Goal: Information Seeking & Learning: Learn about a topic

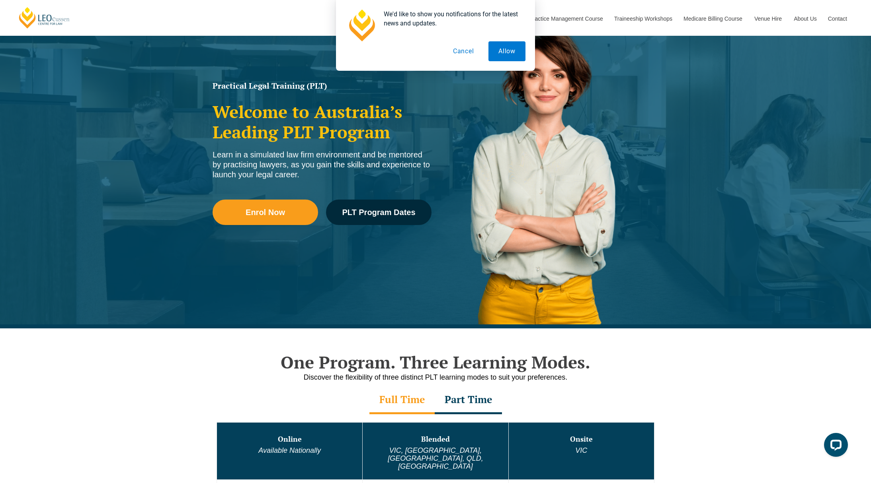
scroll to position [99, 0]
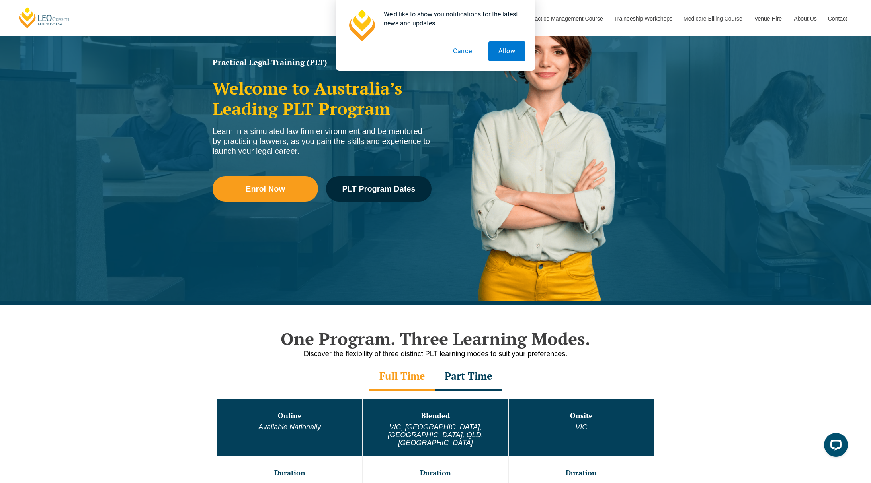
click at [456, 54] on button "Cancel" at bounding box center [463, 51] width 41 height 20
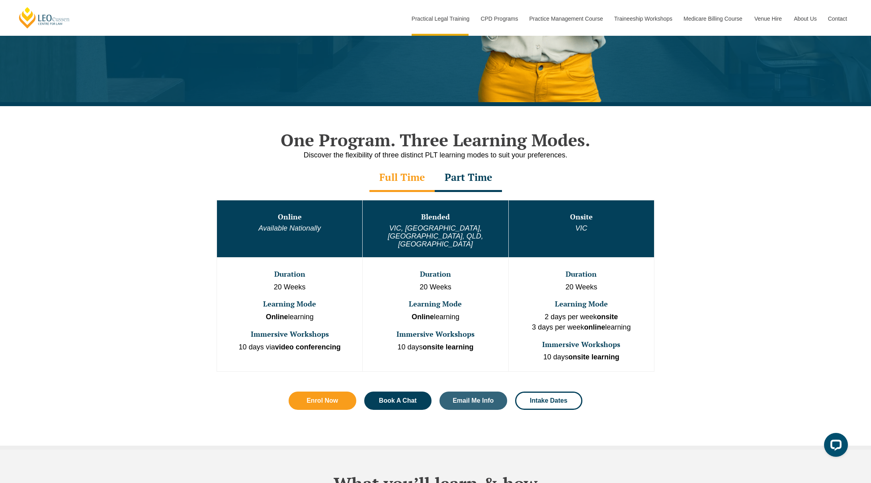
scroll to position [348, 0]
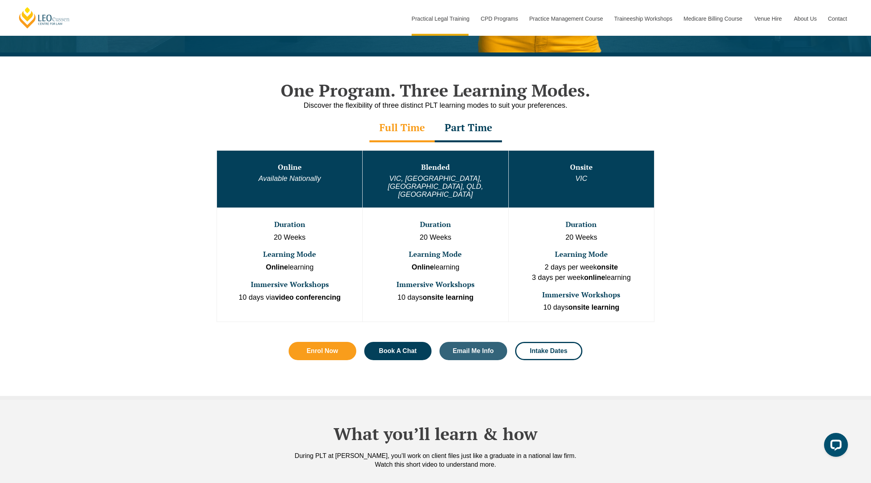
drag, startPoint x: 254, startPoint y: 90, endPoint x: 641, endPoint y: 279, distance: 429.9
click at [640, 279] on div "One Program. Three Learning Modes. Discover the flexibility of three distinct P…" at bounding box center [435, 227] width 454 height 340
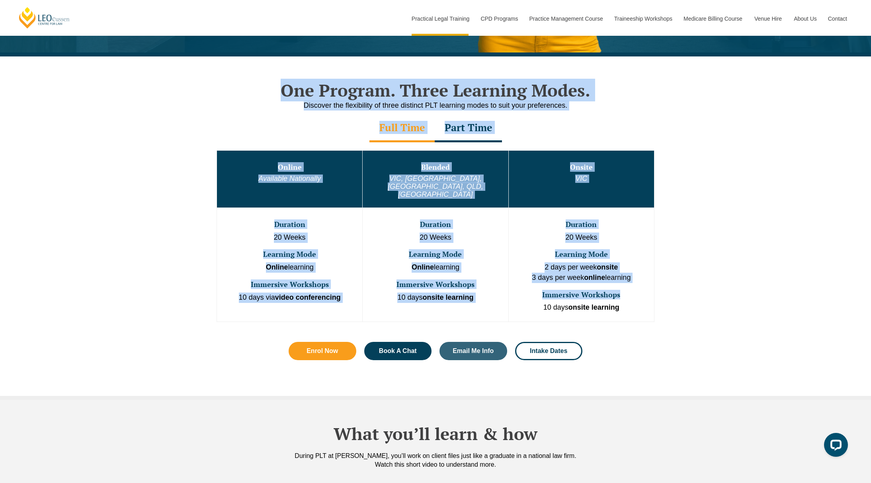
click at [690, 263] on div "One Program. Three Learning Modes. Discover the flexibility of three distinct P…" at bounding box center [435, 229] width 871 height 344
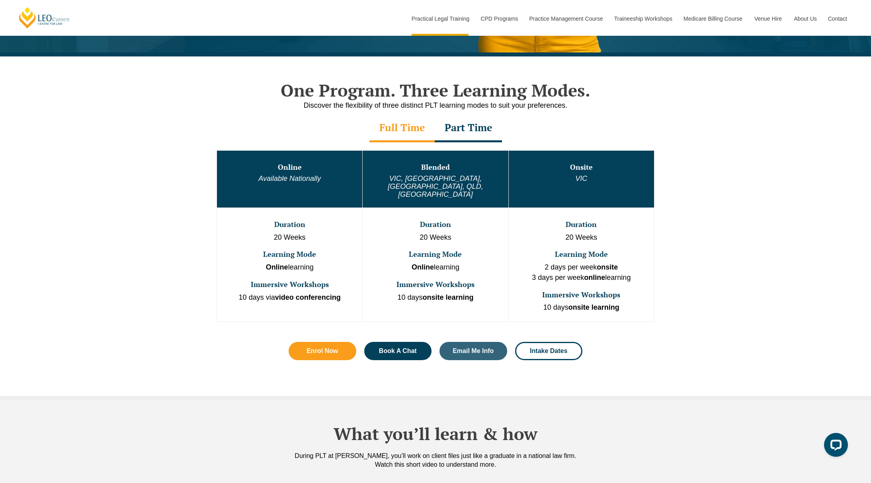
drag, startPoint x: 248, startPoint y: 177, endPoint x: 647, endPoint y: 178, distance: 399.1
click at [647, 178] on tr "Online Available Nationally Blended [GEOGRAPHIC_DATA], [GEOGRAPHIC_DATA], [GEOG…" at bounding box center [435, 178] width 437 height 57
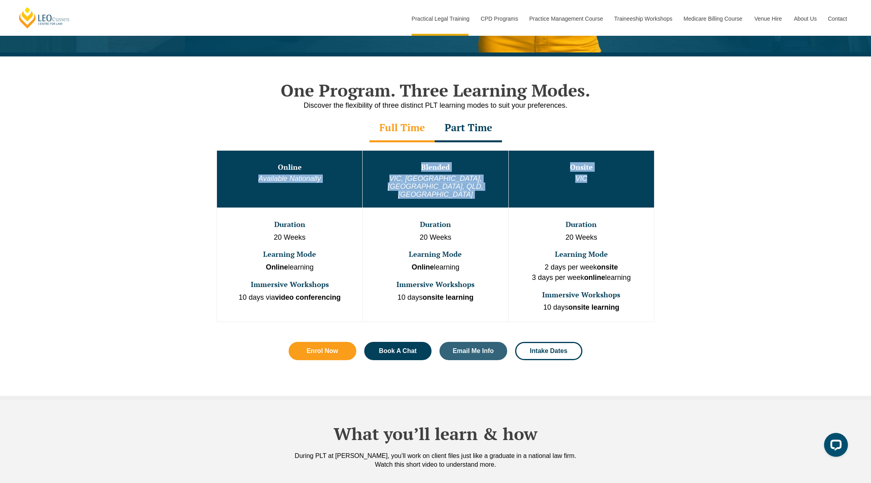
click at [647, 178] on h6 "VIC" at bounding box center [581, 179] width 144 height 8
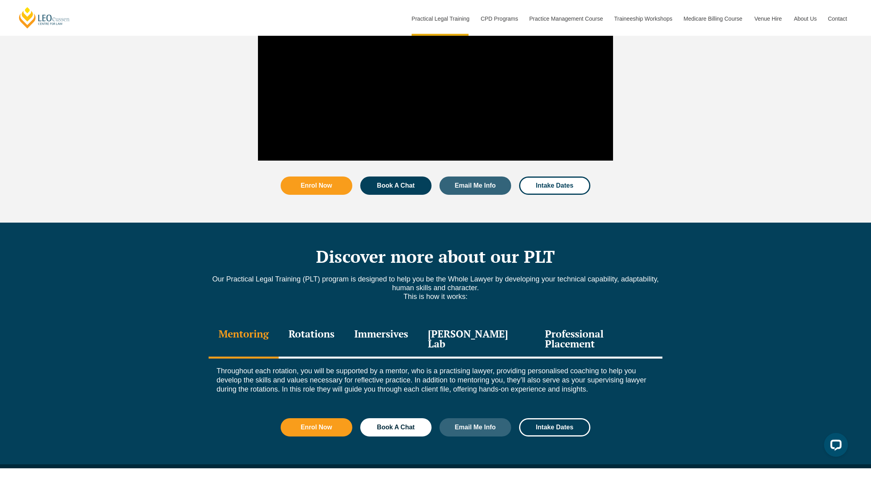
scroll to position [895, 0]
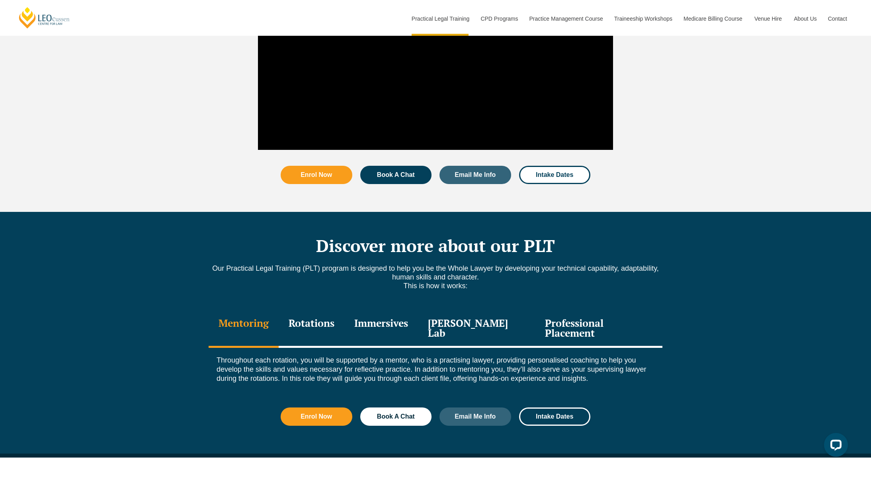
drag, startPoint x: 245, startPoint y: 250, endPoint x: 661, endPoint y: 342, distance: 426.3
click at [661, 343] on div "Discover more about our PLT Our Practical Legal Training (PLT) program is desig…" at bounding box center [435, 335] width 871 height 246
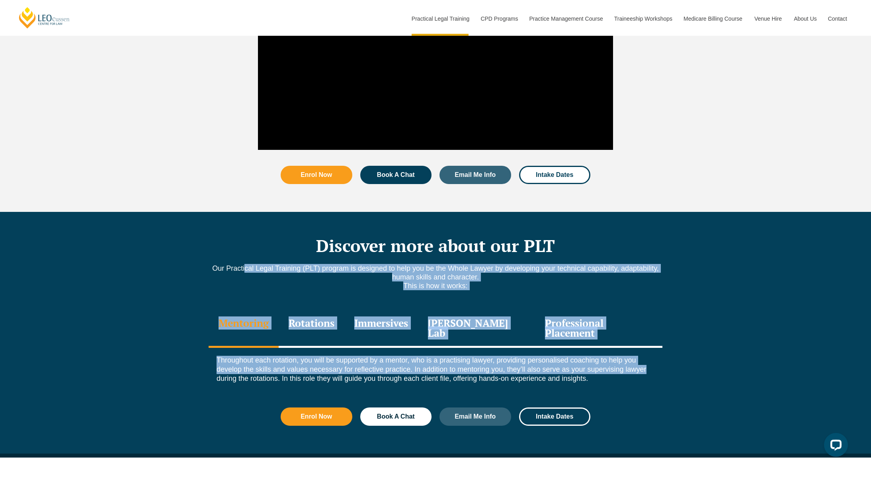
click at [661, 343] on div "Discover more about our PLT Our Practical Legal Training (PLT) program is desig…" at bounding box center [435, 335] width 871 height 246
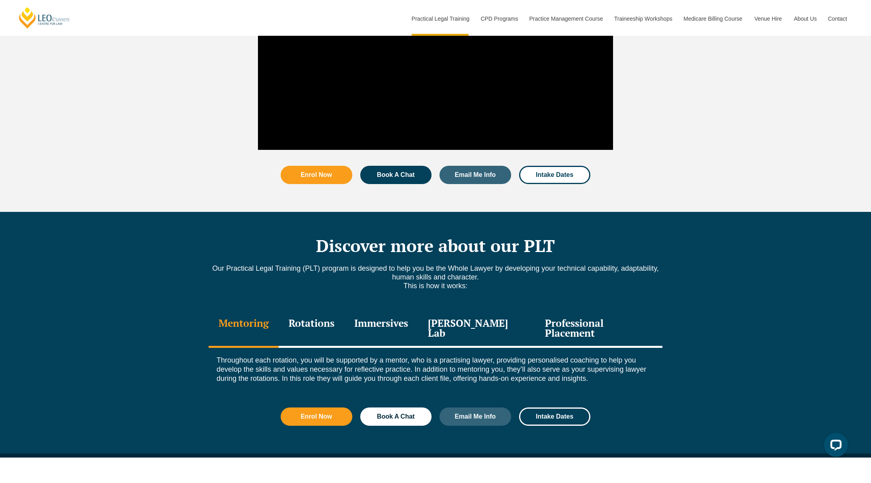
drag, startPoint x: 661, startPoint y: 343, endPoint x: 239, endPoint y: 298, distance: 425.0
click at [238, 310] on div "Mentoring Rotations Immersives [PERSON_NAME] Lab Professional Placement Mentori…" at bounding box center [435, 353] width 454 height 86
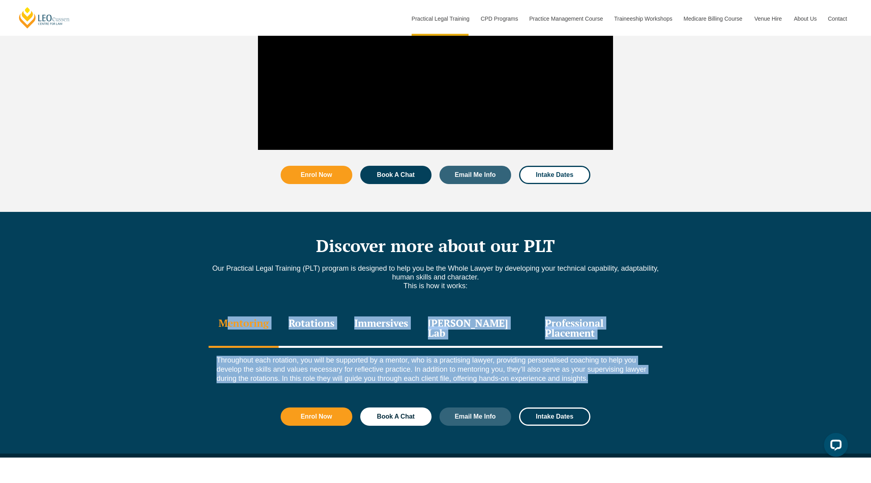
click at [234, 293] on div "Discover more about our PLT Our Practical Legal Training (PLT) program is desig…" at bounding box center [435, 333] width 454 height 242
click at [218, 288] on div "Discover more about our PLT Our Practical Legal Training (PLT) program is desig…" at bounding box center [435, 333] width 454 height 242
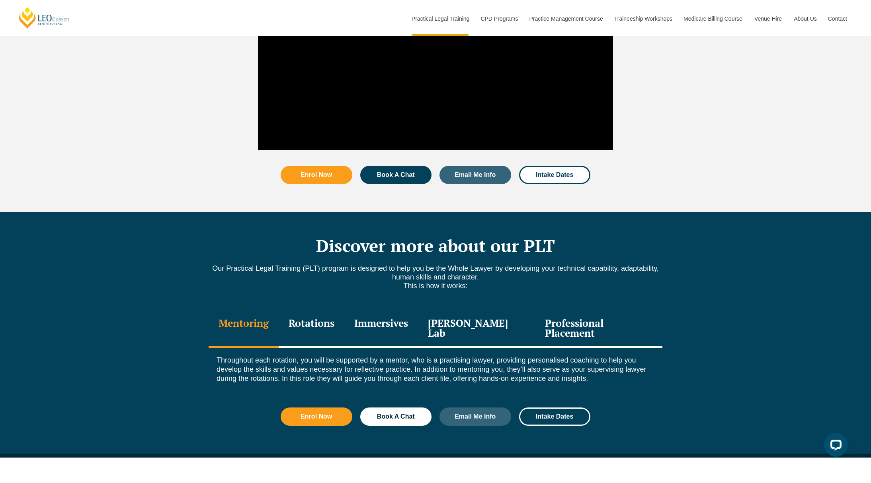
drag, startPoint x: 207, startPoint y: 291, endPoint x: 559, endPoint y: 345, distance: 356.2
click at [558, 344] on div "Discover more about our PLT Our Practical Legal Training (PLT) program is desig…" at bounding box center [435, 335] width 871 height 246
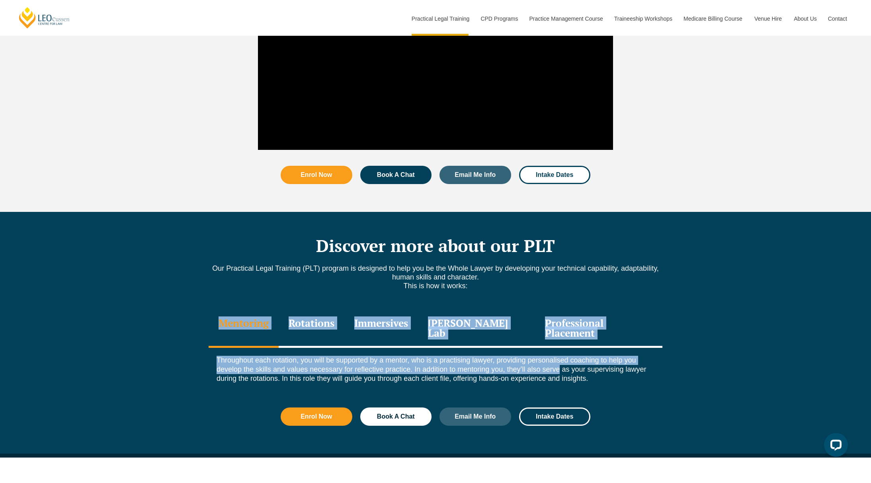
click at [604, 356] on p "Throughout each rotation, you will be supported by a mentor, who is a practisin…" at bounding box center [435, 370] width 438 height 28
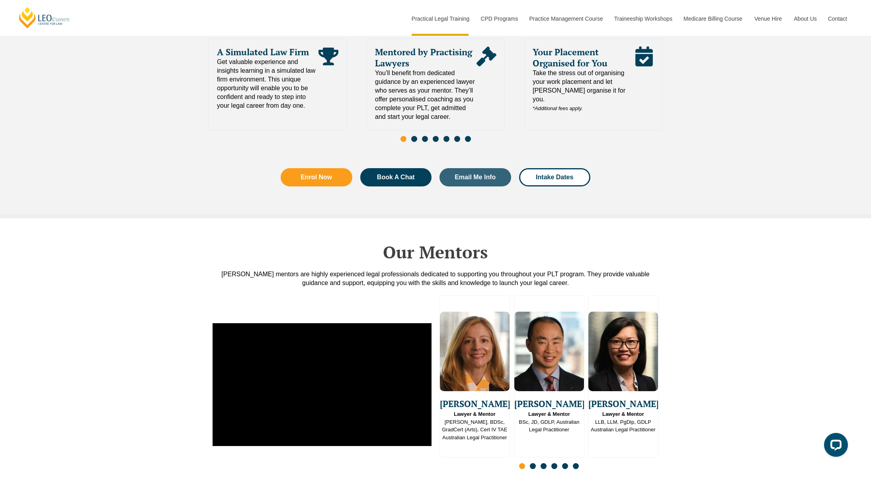
scroll to position [2189, 0]
